Goal: Check status: Check status

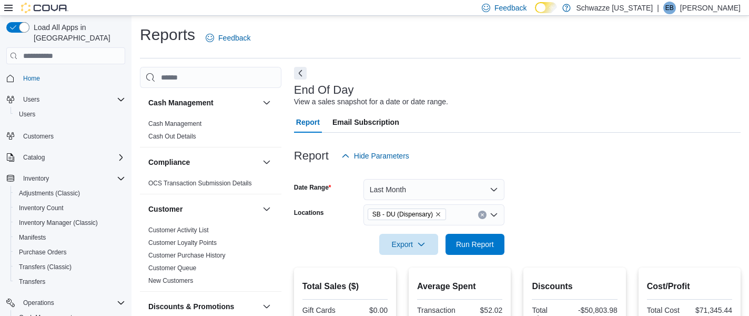
scroll to position [150, 0]
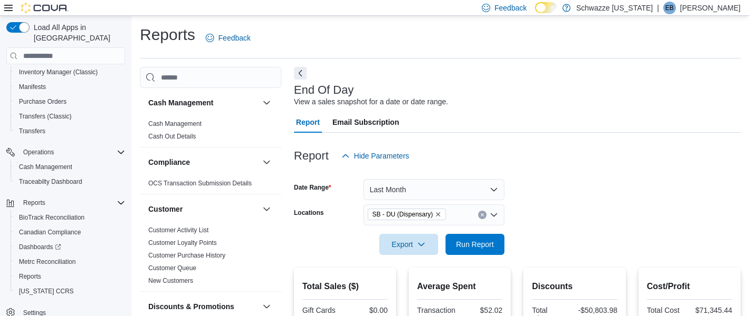
click at [473, 185] on button "Last Month" at bounding box center [433, 189] width 141 height 21
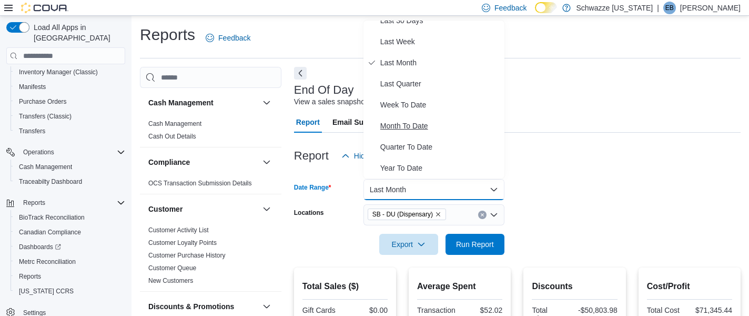
scroll to position [158, 0]
click at [448, 93] on button "Last Quarter" at bounding box center [433, 83] width 141 height 21
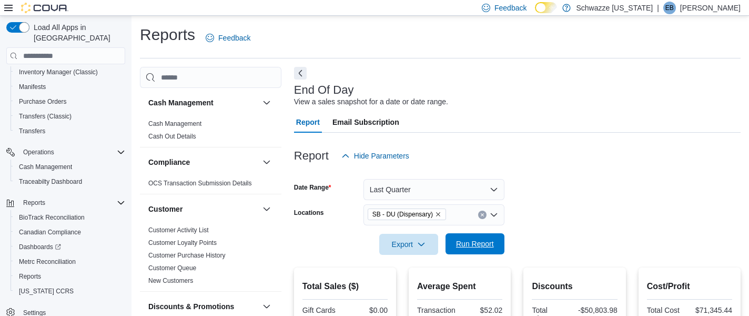
click at [482, 247] on span "Run Report" at bounding box center [475, 243] width 38 height 11
click at [483, 216] on icon "Clear input" at bounding box center [482, 215] width 4 height 4
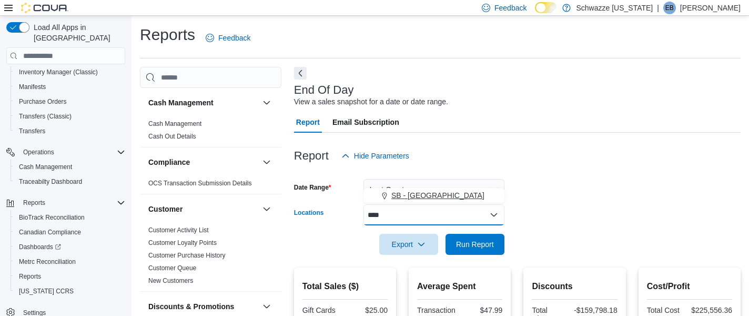
type input "****"
click at [433, 194] on span "SB - [GEOGRAPHIC_DATA]" at bounding box center [437, 195] width 93 height 11
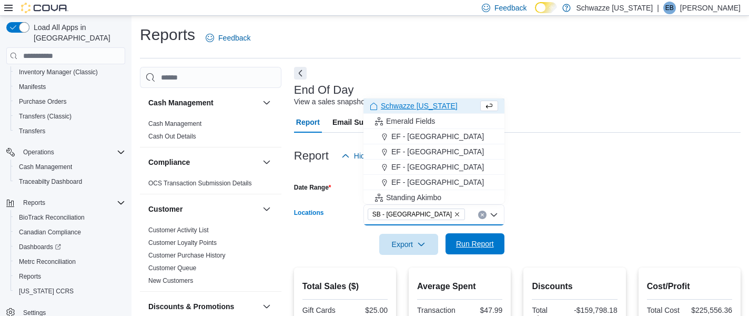
click at [501, 245] on button "Run Report" at bounding box center [475, 243] width 59 height 21
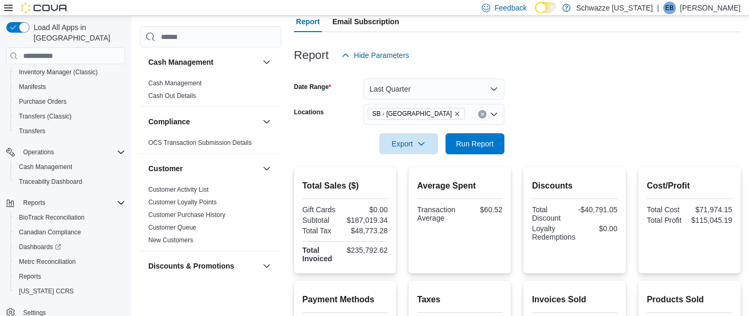
scroll to position [57, 0]
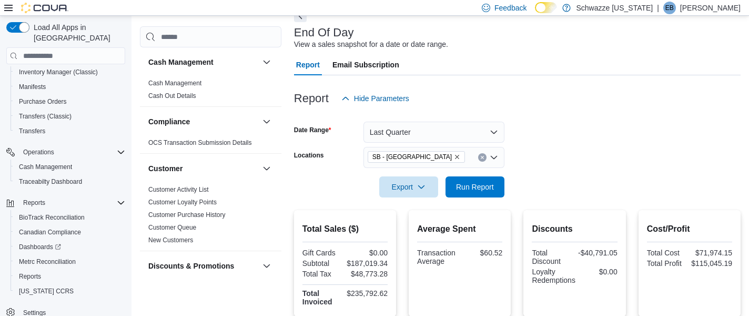
click at [493, 135] on button "Last Quarter" at bounding box center [433, 132] width 141 height 21
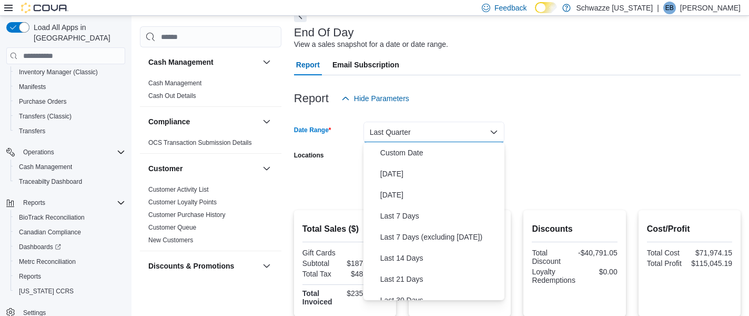
scroll to position [142, 0]
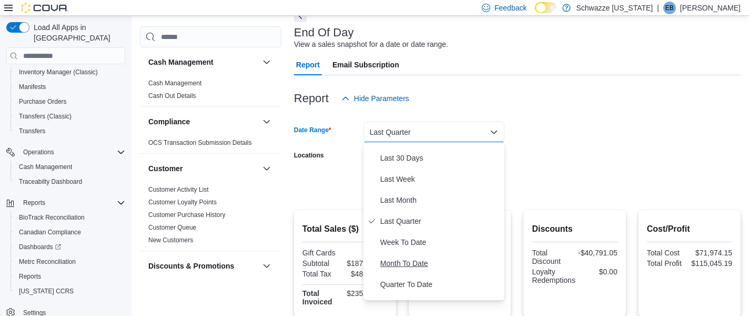
click at [459, 259] on span "Month To Date" at bounding box center [440, 263] width 120 height 13
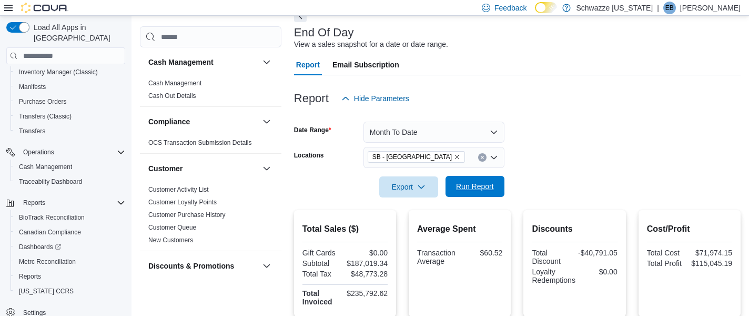
click at [468, 187] on span "Run Report" at bounding box center [475, 186] width 38 height 11
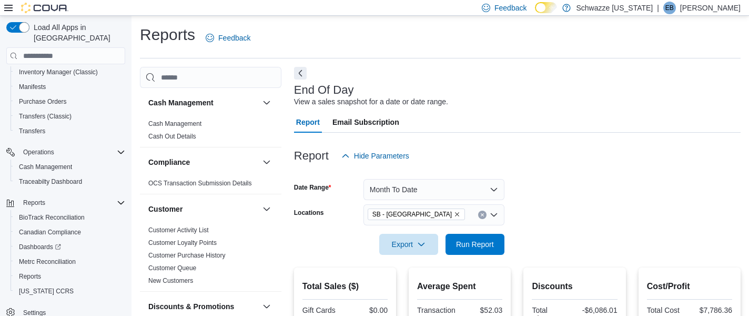
click at [459, 185] on button "Month To Date" at bounding box center [433, 189] width 141 height 21
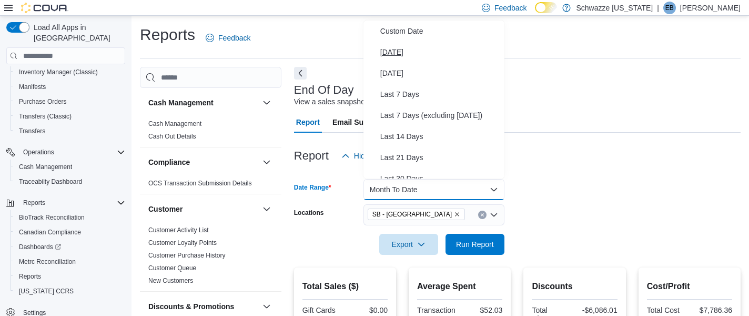
click at [453, 57] on span "[DATE]" at bounding box center [440, 52] width 120 height 13
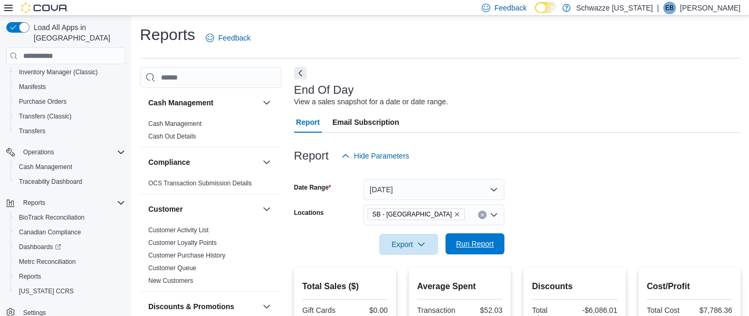
click at [476, 240] on span "Run Report" at bounding box center [475, 243] width 38 height 11
